Goal: Find contact information: Find contact information

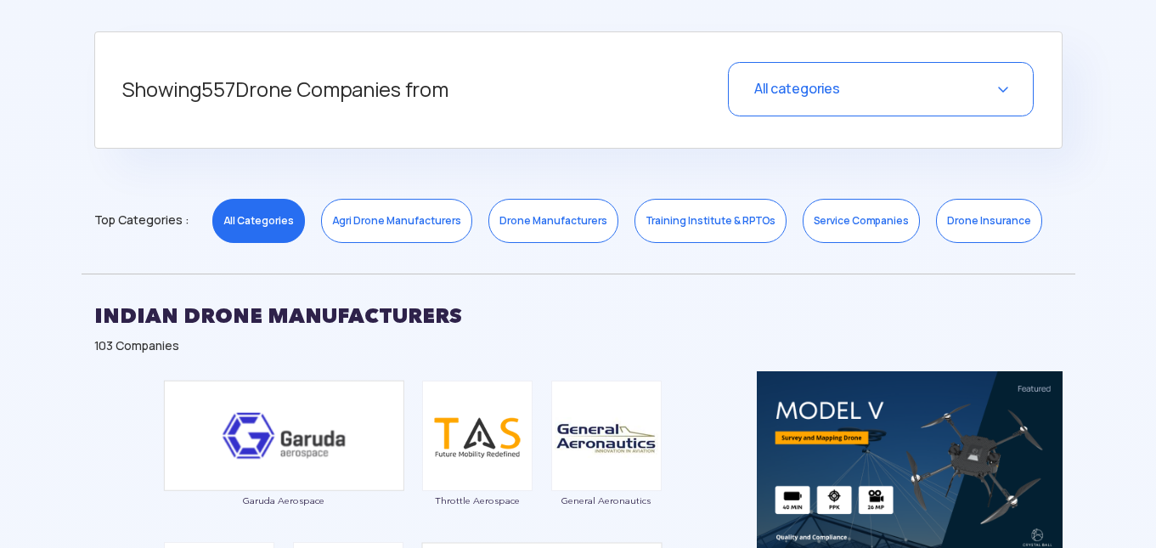
scroll to position [764, 0]
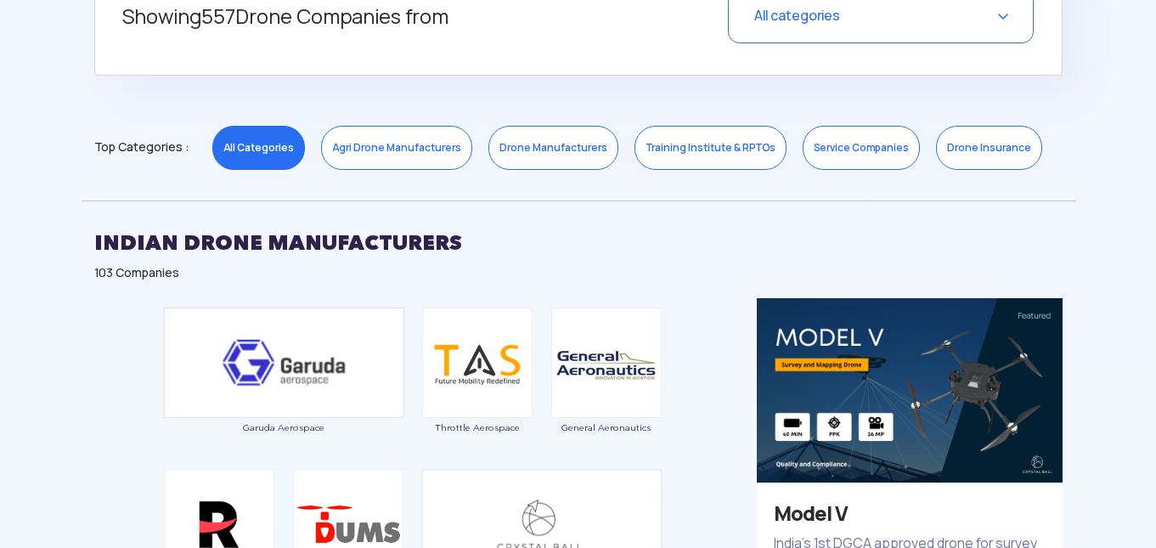
click at [385, 148] on link "Agri Drone Manufacturers" at bounding box center [396, 148] width 151 height 44
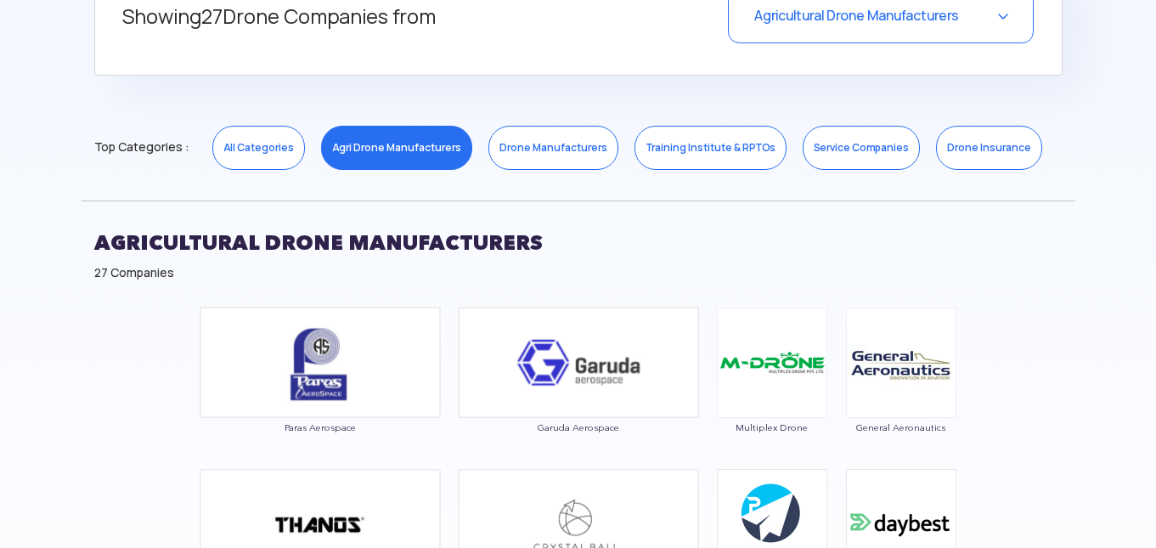
click at [534, 154] on link "Drone Manufacturers" at bounding box center [553, 148] width 130 height 44
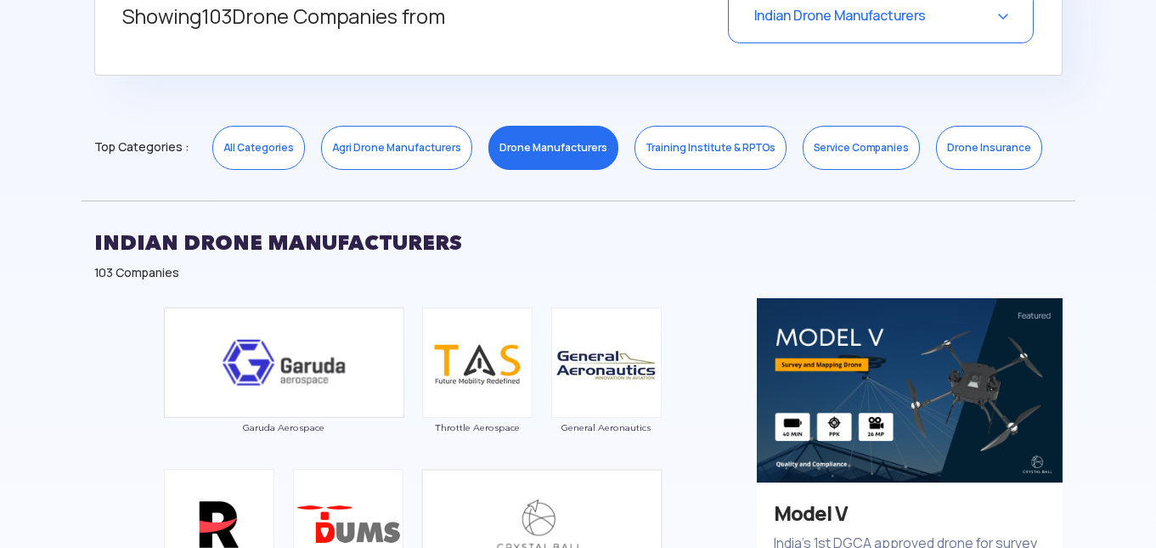
click at [432, 153] on link "Agri Drone Manufacturers" at bounding box center [396, 148] width 151 height 44
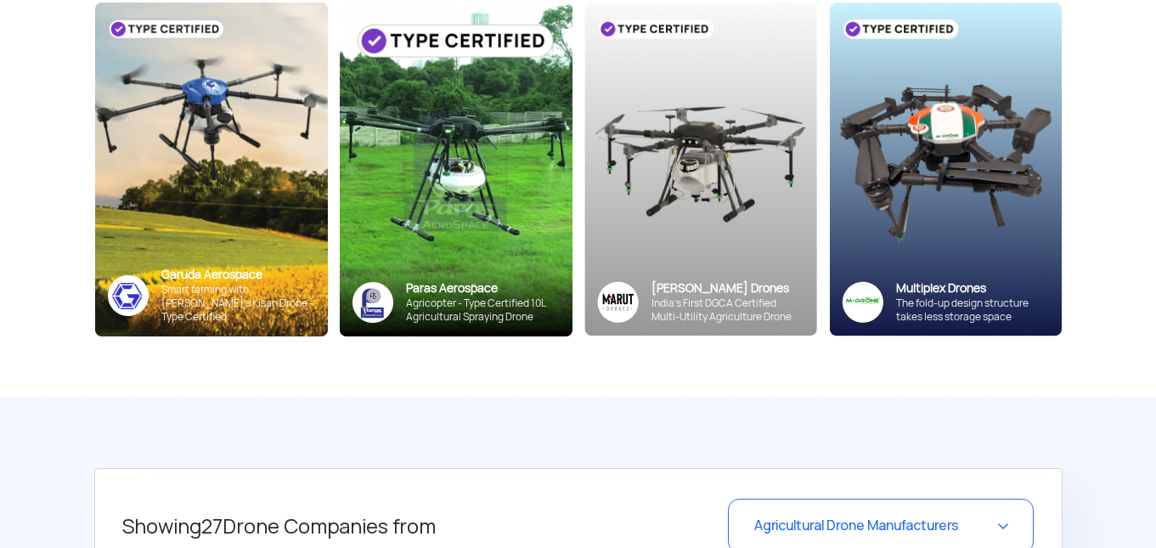
scroll to position [510, 0]
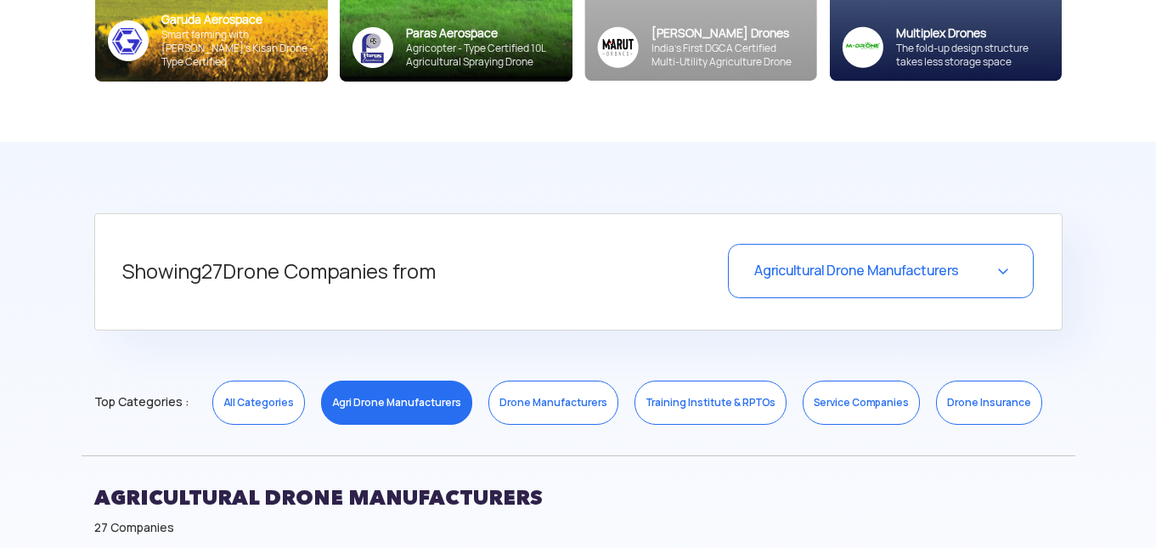
click at [566, 390] on link "Drone Manufacturers" at bounding box center [553, 402] width 130 height 44
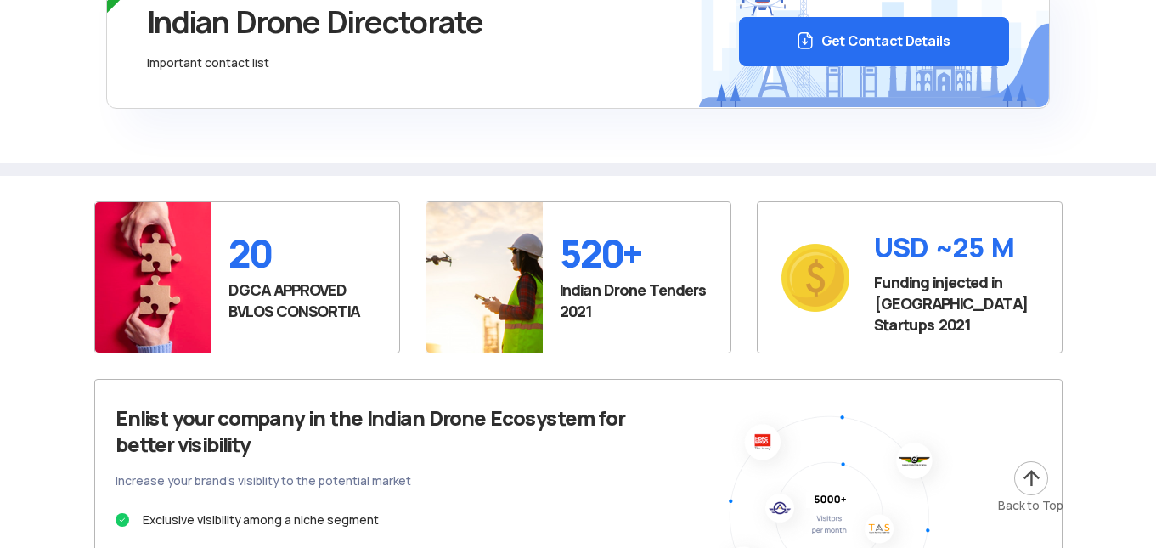
scroll to position [2803, 0]
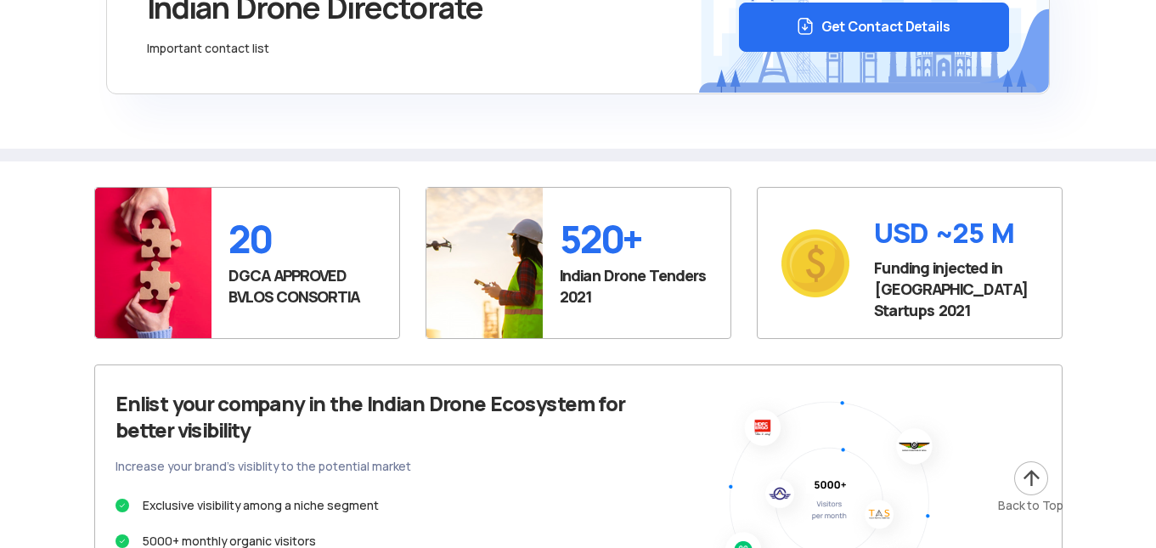
click at [751, 169] on section "20 DGCA APPROVED BVLOS CONSORTIA 520+ Indian Drone Tenders 2021 USD ~25 M Fundi…" at bounding box center [578, 484] width 1156 height 647
click at [735, 158] on section "Indian Drone Directorate Important contact list Get Contact Details" at bounding box center [578, 31] width 1156 height 261
click at [745, 157] on section "Indian Drone Directorate Important contact list Get Contact Details" at bounding box center [578, 31] width 1156 height 261
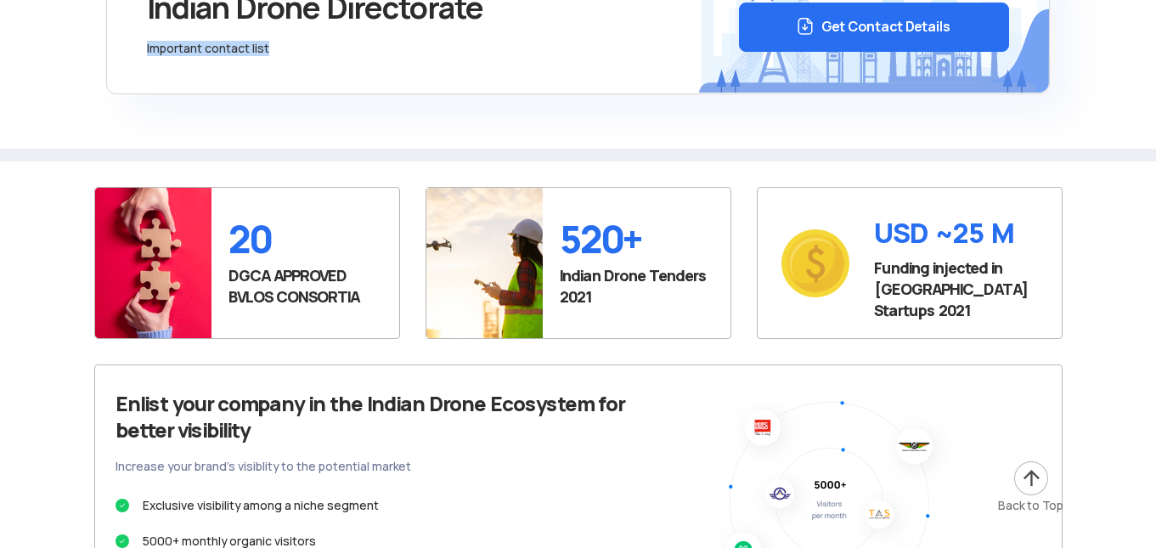
click at [745, 157] on section "Indian Drone Directorate Important contact list Get Contact Details" at bounding box center [578, 31] width 1156 height 261
click at [487, 149] on section "Indian Drone Directorate Important contact list Get Contact Details" at bounding box center [578, 31] width 1156 height 261
